Goal: Task Accomplishment & Management: Use online tool/utility

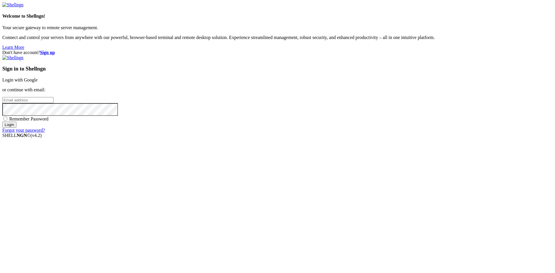
click at [356, 114] on div "Sign in to Shellngn Login with Google or continue with email: Remember Password…" at bounding box center [277, 94] width 551 height 78
click at [38, 82] on link "Login with Google" at bounding box center [19, 80] width 35 height 5
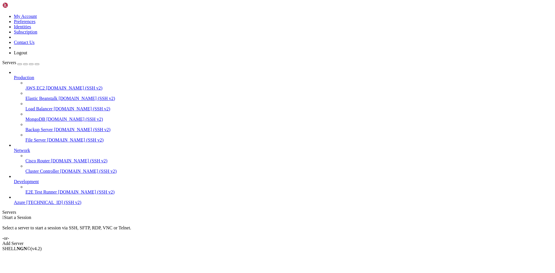
click at [222, 220] on div "Select a server to start a session via SSH, SFTP, RDP, VNC or Telnet. -or-" at bounding box center [277, 230] width 551 height 21
click at [323, 241] on div "Add Server" at bounding box center [277, 243] width 551 height 5
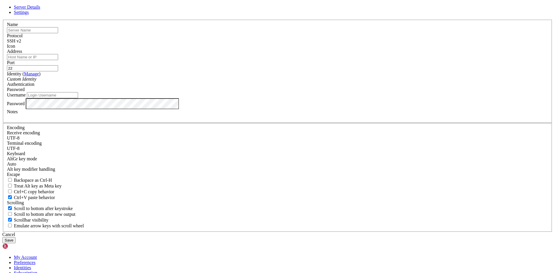
paste input "[TECHNICAL_ID]"
type input "[TECHNICAL_ID]"
click at [58, 60] on input "Address" at bounding box center [32, 57] width 51 height 6
click at [78, 98] on input "Username" at bounding box center [52, 95] width 51 height 6
type input "pozostronger"
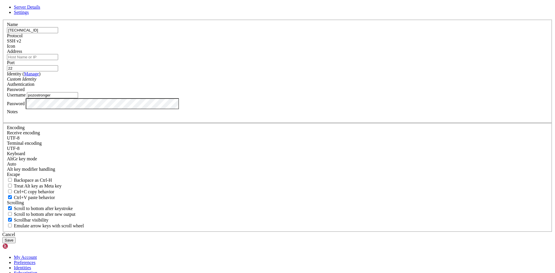
click at [16, 237] on button "Save" at bounding box center [8, 240] width 13 height 6
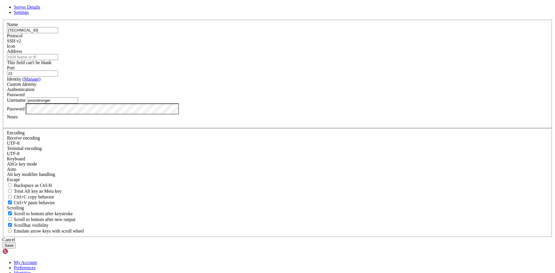
click at [58, 60] on input "Address" at bounding box center [32, 57] width 51 height 6
paste input "[TECHNICAL_ID]"
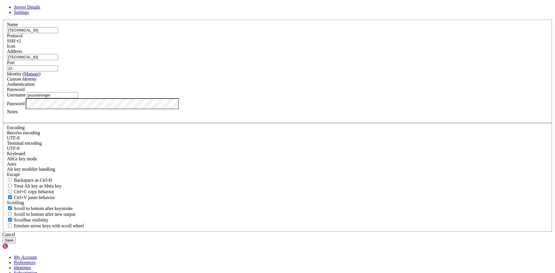
type input "[TECHNICAL_ID]"
drag, startPoint x: 189, startPoint y: 79, endPoint x: 134, endPoint y: 78, distance: 54.7
click at [134, 78] on div "Server Details Settings Name [TECHNICAL_ID] Protocol SSH v2 Icon" at bounding box center [277, 124] width 551 height 239
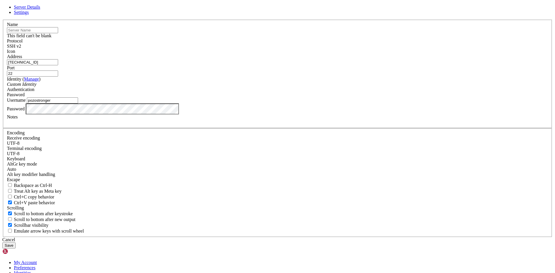
click at [58, 33] on input "text" at bounding box center [32, 30] width 51 height 6
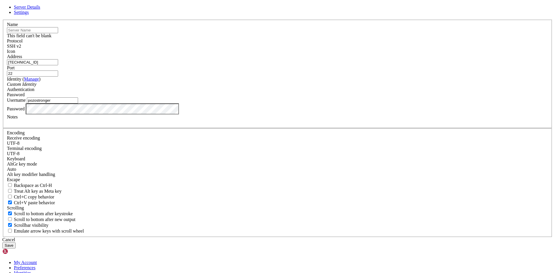
click at [58, 33] on input "text" at bounding box center [32, 30] width 51 height 6
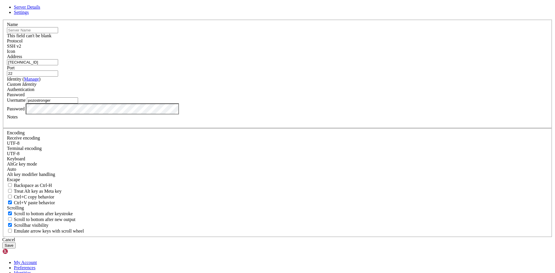
click at [58, 33] on input "text" at bounding box center [32, 30] width 51 height 6
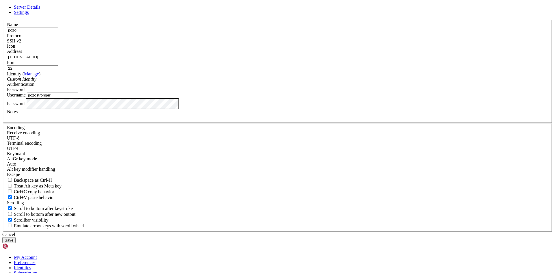
type input "pozo"
click at [16, 237] on button "Save" at bounding box center [8, 240] width 13 height 6
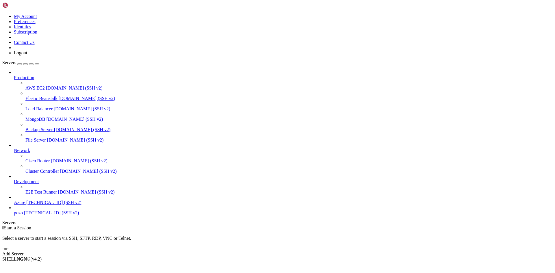
click at [216, 226] on div " Start a Session Select a server to start a session via SSH, SFTP, RDP, VNC or…" at bounding box center [277, 241] width 551 height 31
click at [23, 215] on span "pozo" at bounding box center [18, 213] width 9 height 5
click at [14, 211] on icon at bounding box center [14, 211] width 0 height 0
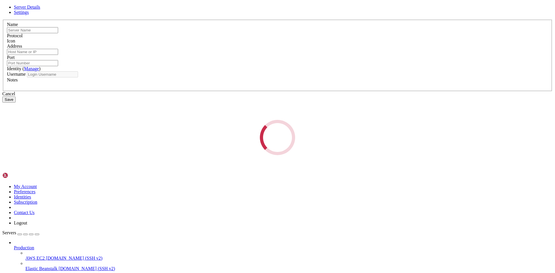
type input "pozo"
type input "[TECHNICAL_ID]"
type input "22"
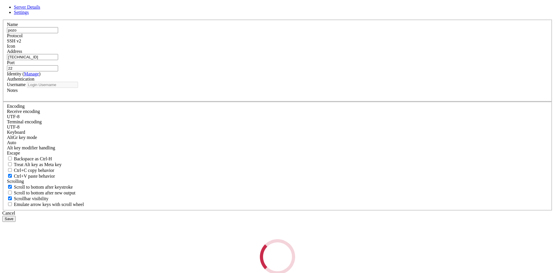
type input "pozostronger"
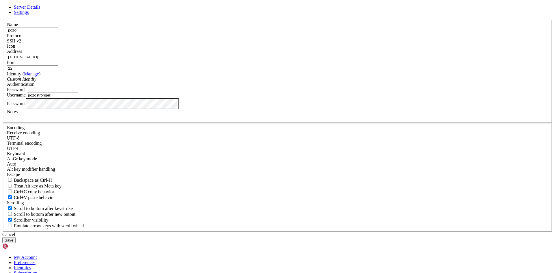
click at [16, 237] on button "Save" at bounding box center [8, 240] width 13 height 6
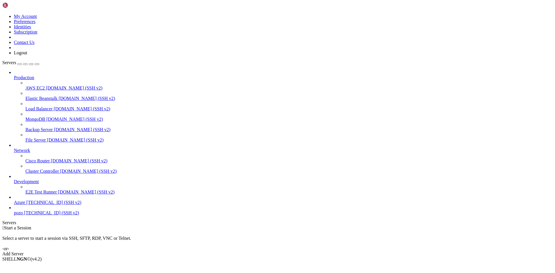
click at [47, 215] on span "[TECHNICAL_ID] (SSH v2)" at bounding box center [51, 213] width 55 height 5
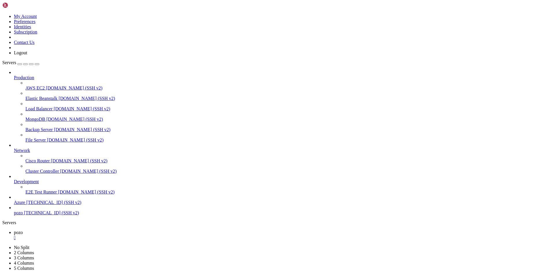
drag, startPoint x: 84, startPoint y: 512, endPoint x: 17, endPoint y: 511, distance: 67.7
